Goal: Check status

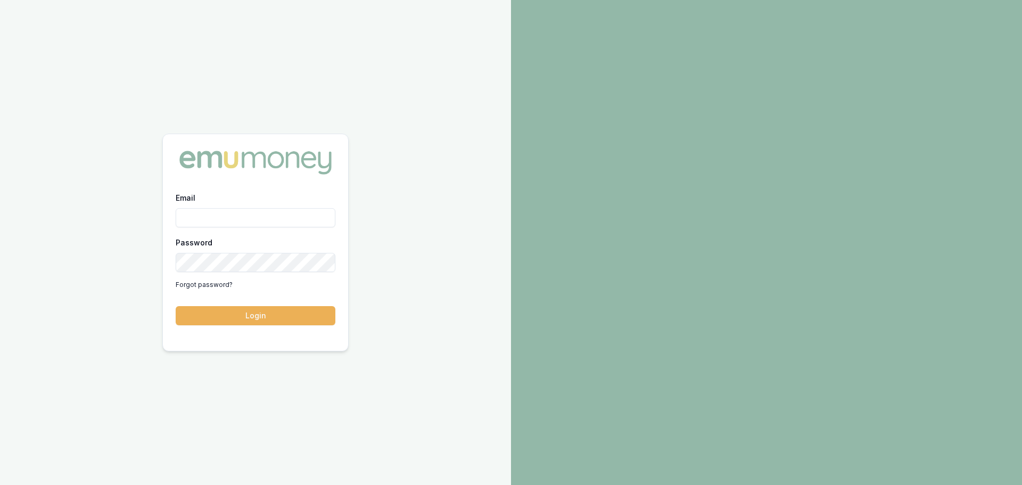
click at [211, 207] on div "Email" at bounding box center [256, 209] width 160 height 36
drag, startPoint x: 222, startPoint y: 215, endPoint x: 227, endPoint y: 223, distance: 9.8
click at [222, 215] on input "Email" at bounding box center [256, 217] width 160 height 19
type input "[PERSON_NAME][EMAIL_ADDRESS][PERSON_NAME][DOMAIN_NAME]"
click at [176, 306] on button "Login" at bounding box center [256, 315] width 160 height 19
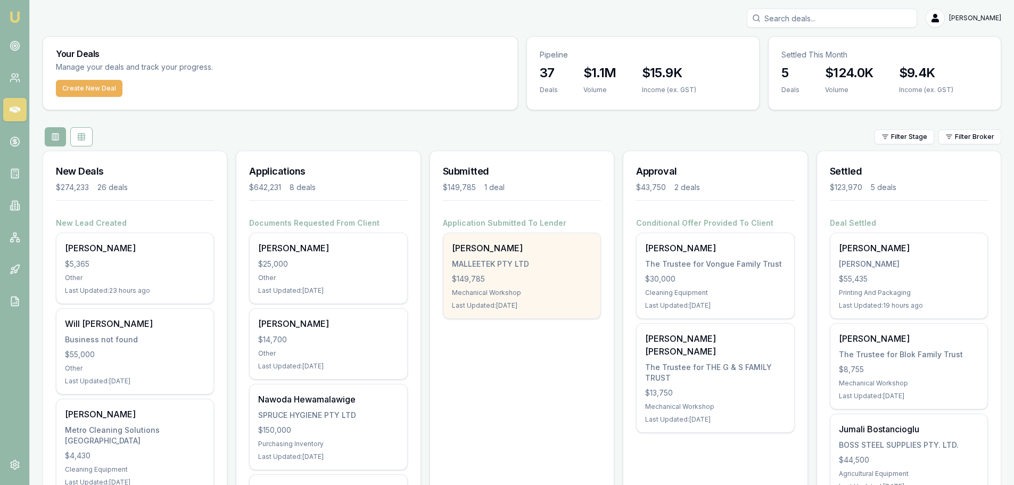
scroll to position [53, 0]
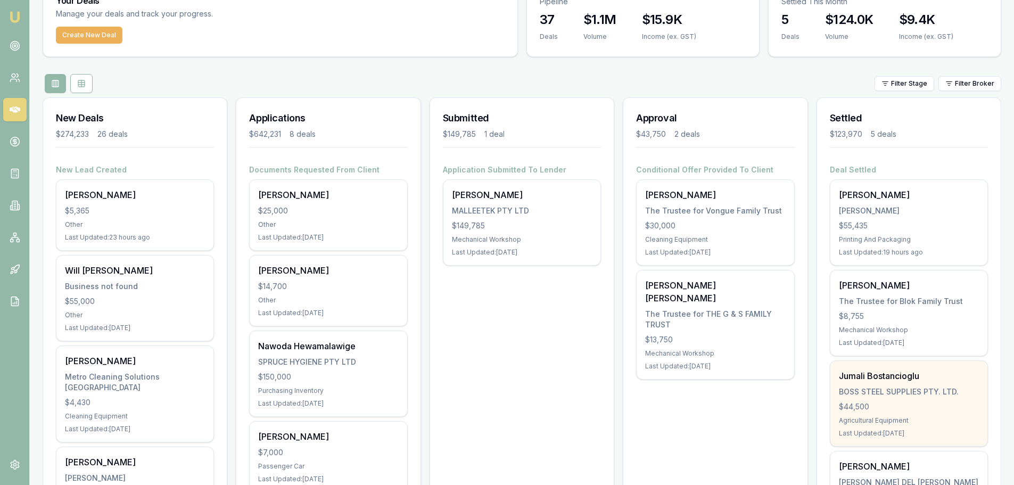
click at [866, 378] on div "Jumali Bostancioglu" at bounding box center [909, 375] width 140 height 13
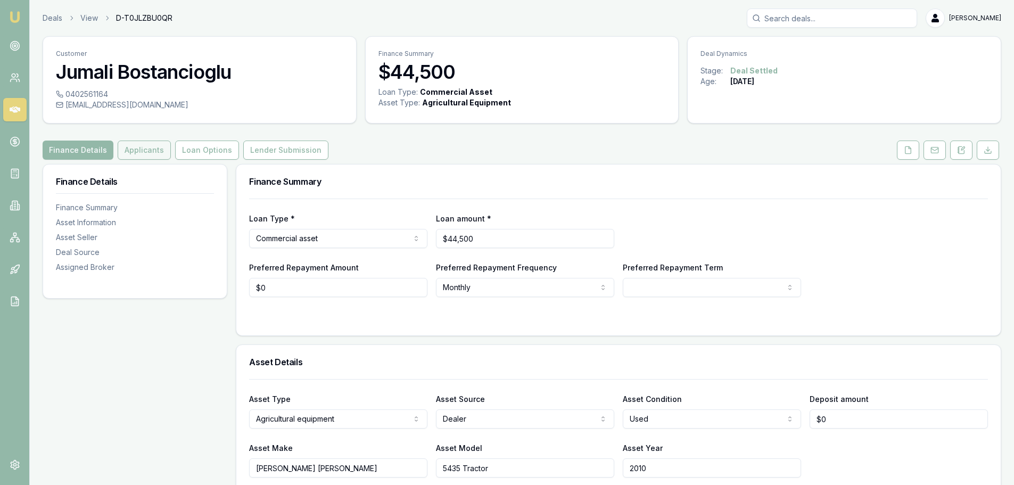
click at [135, 151] on button "Applicants" at bounding box center [144, 149] width 53 height 19
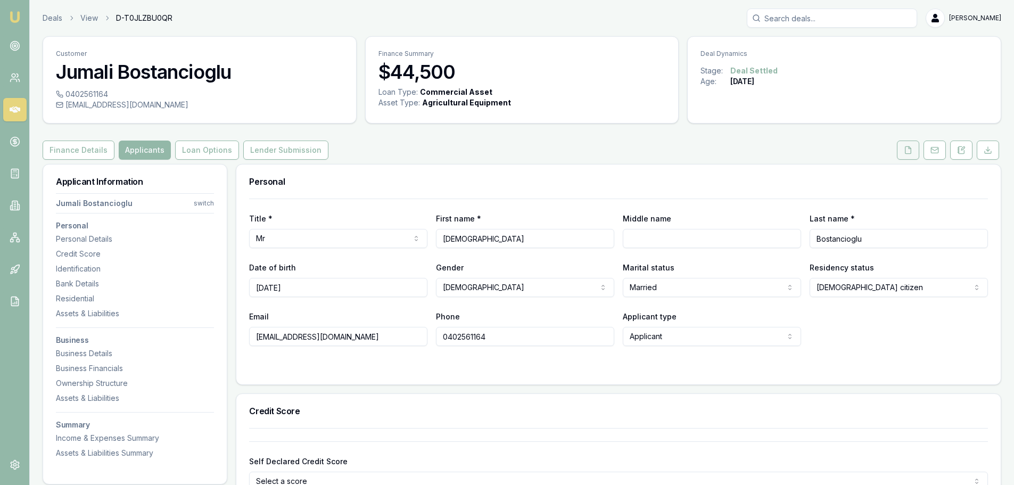
click at [906, 148] on icon at bounding box center [907, 150] width 9 height 9
